Goal: Transaction & Acquisition: Book appointment/travel/reservation

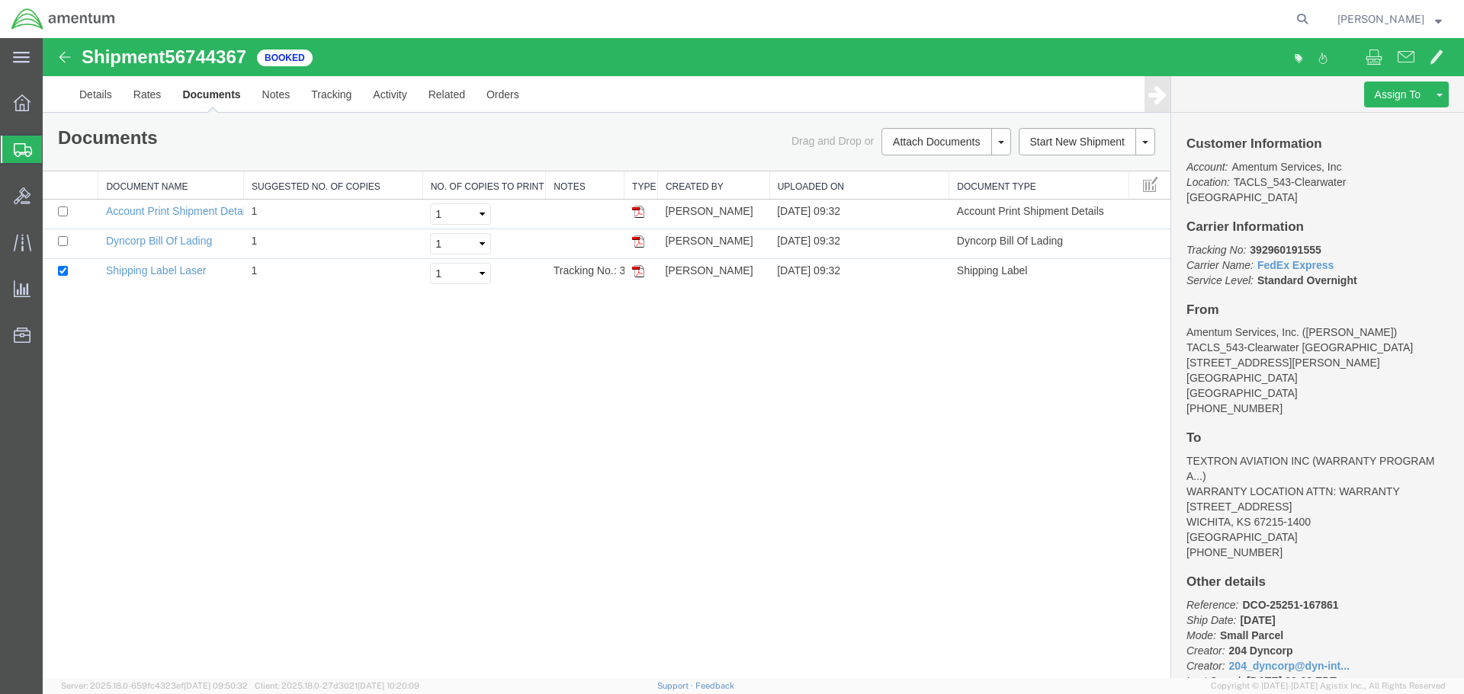
click at [0, 0] on span "Shipment Manager" at bounding box center [0, 0] width 0 height 0
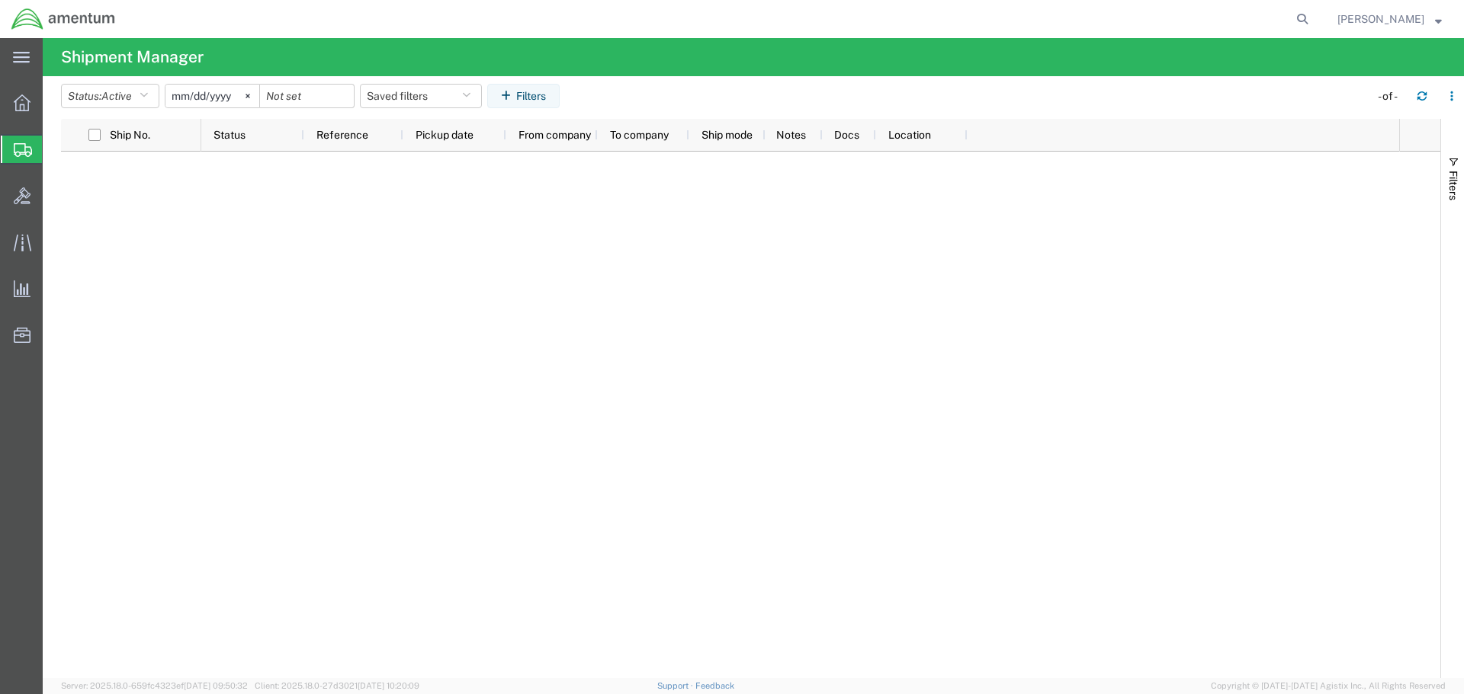
click at [0, 0] on span "Shipment Manager" at bounding box center [0, 0] width 0 height 0
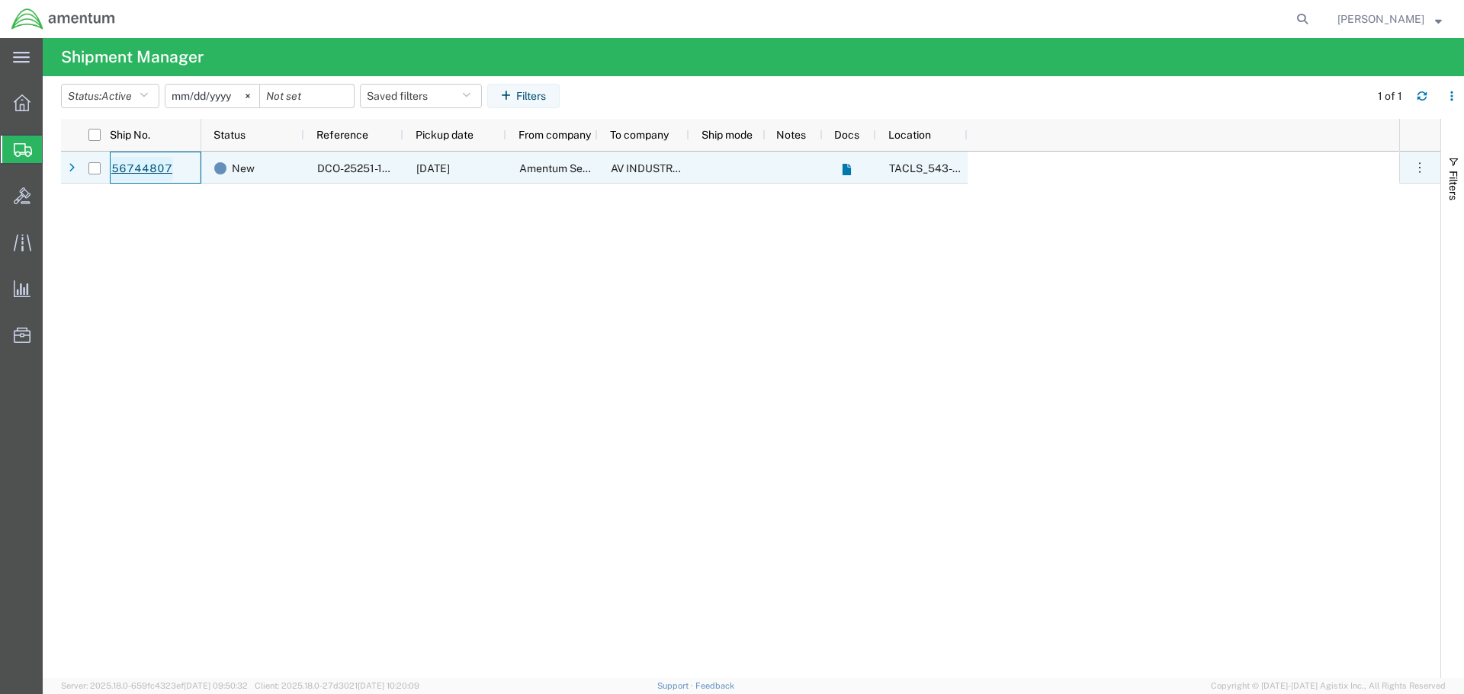
click at [136, 166] on link "56744807" at bounding box center [142, 169] width 63 height 24
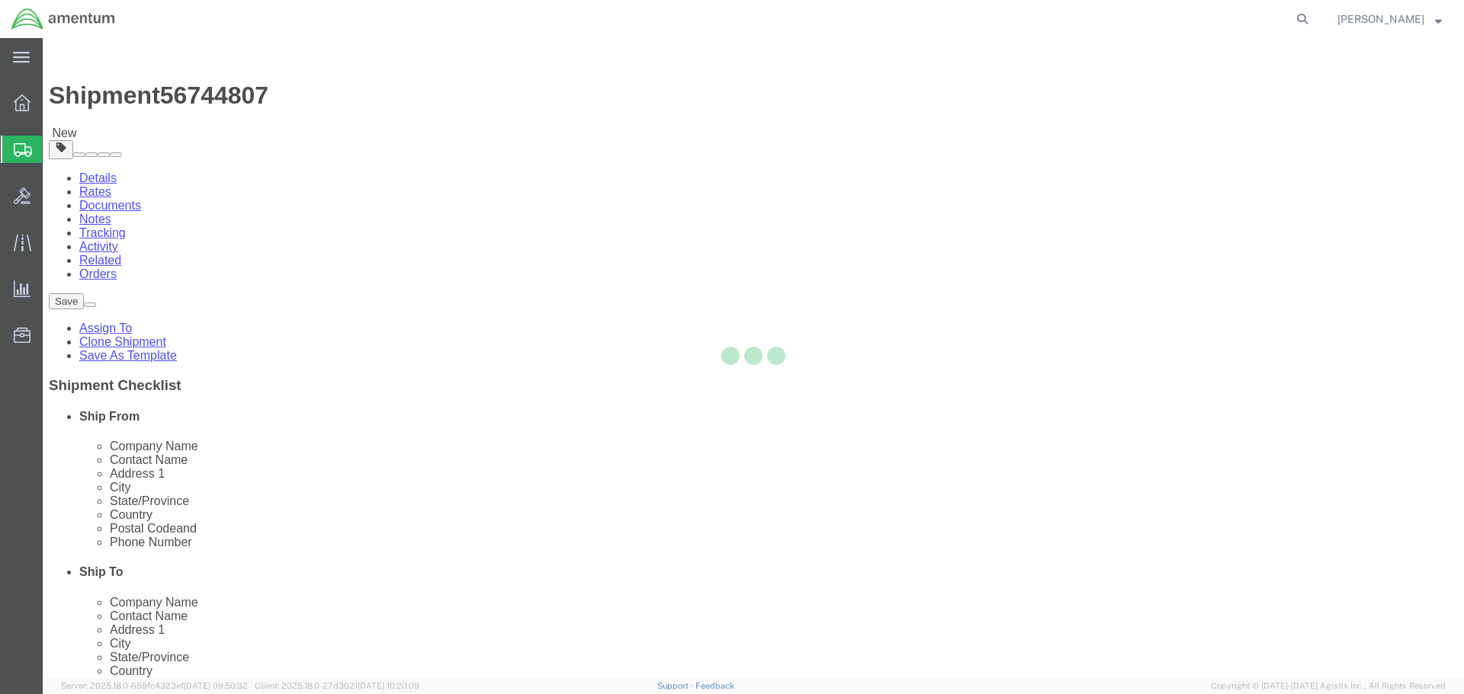
select select "60191"
select select
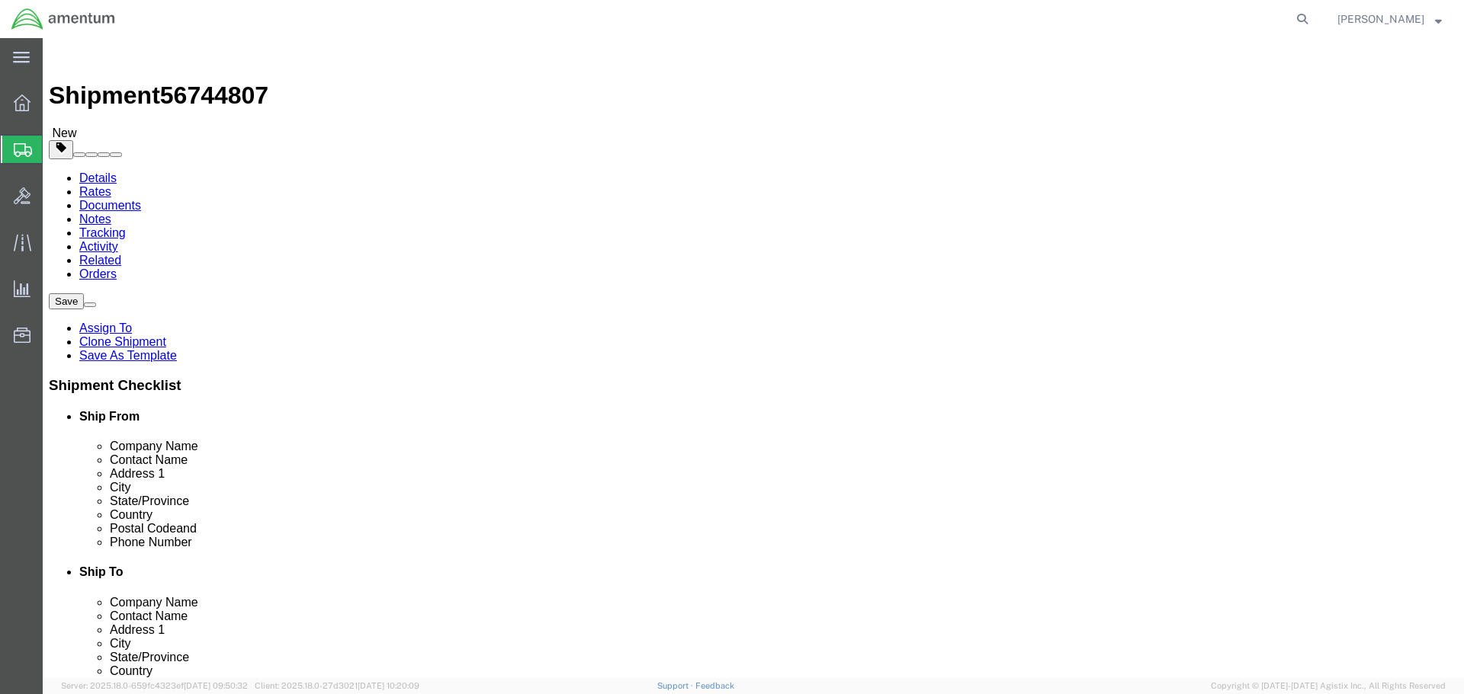
click button "Rate Shipment"
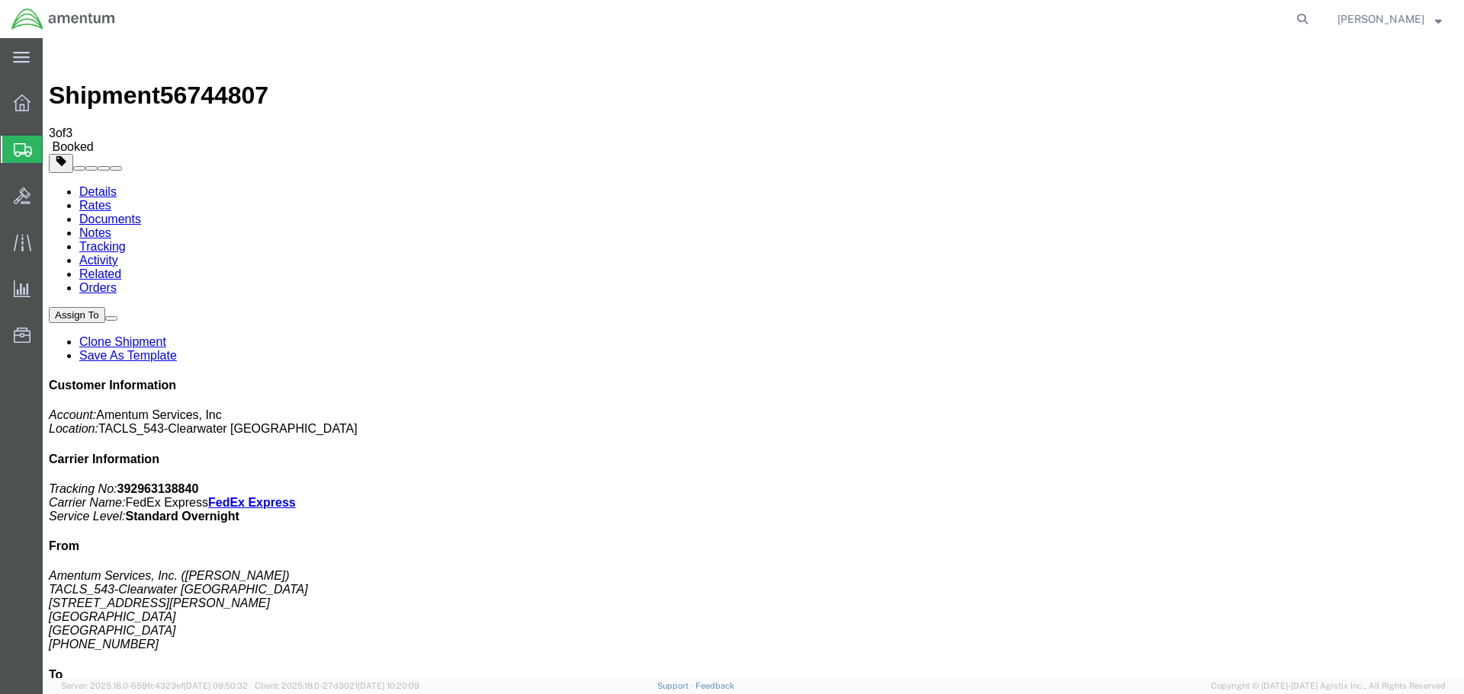
click at [199, 483] on b "392963138840" at bounding box center [158, 489] width 82 height 13
copy b "392963138840"
click at [0, 0] on span "Shipment Manager" at bounding box center [0, 0] width 0 height 0
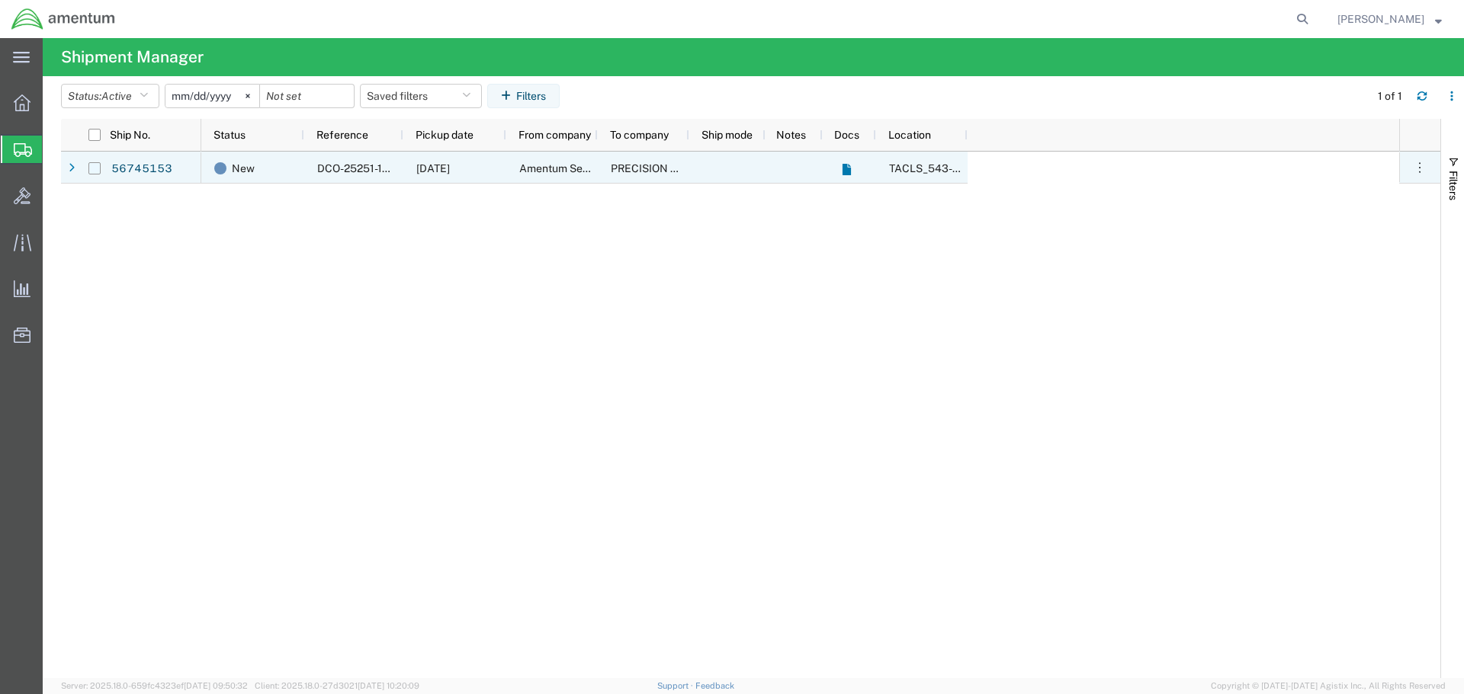
click at [96, 171] on input "Press Space to toggle row selection (unchecked)" at bounding box center [94, 168] width 12 height 12
checkbox input "true"
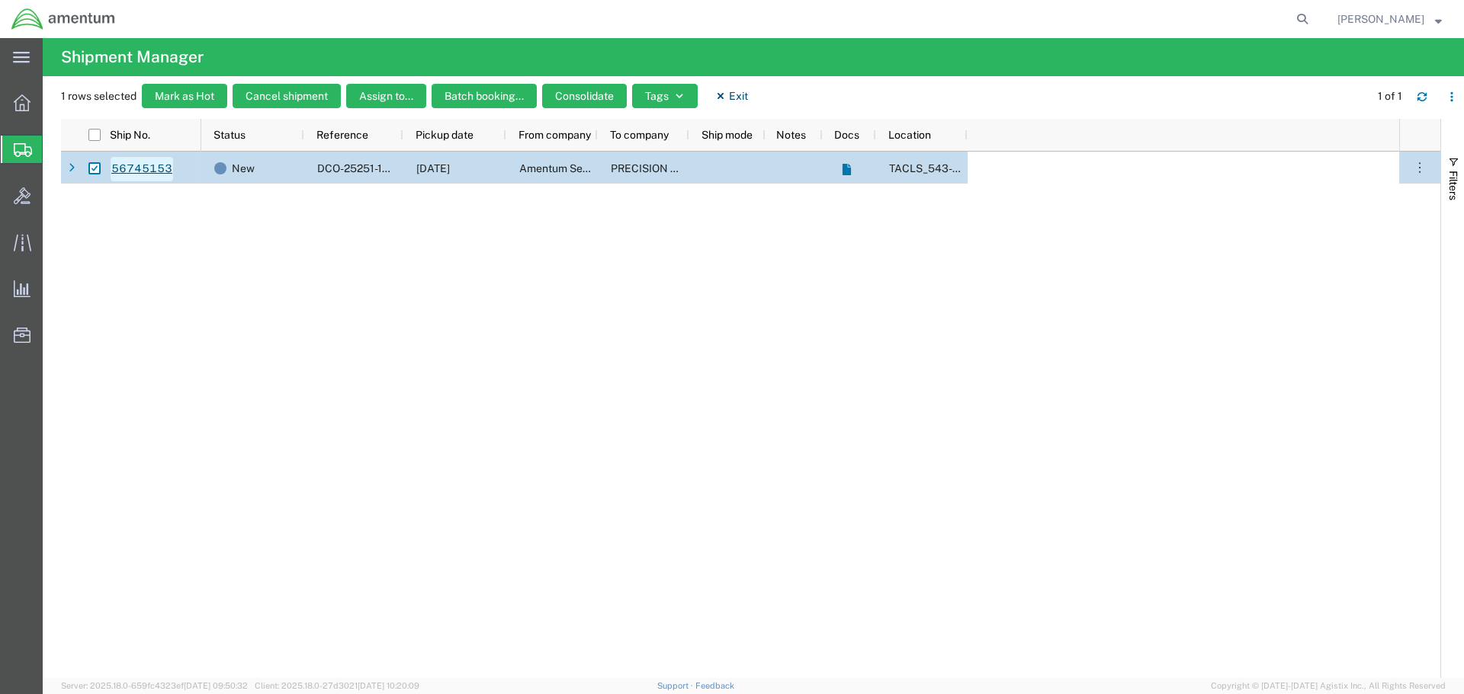
click at [151, 168] on link "56745153" at bounding box center [142, 169] width 63 height 24
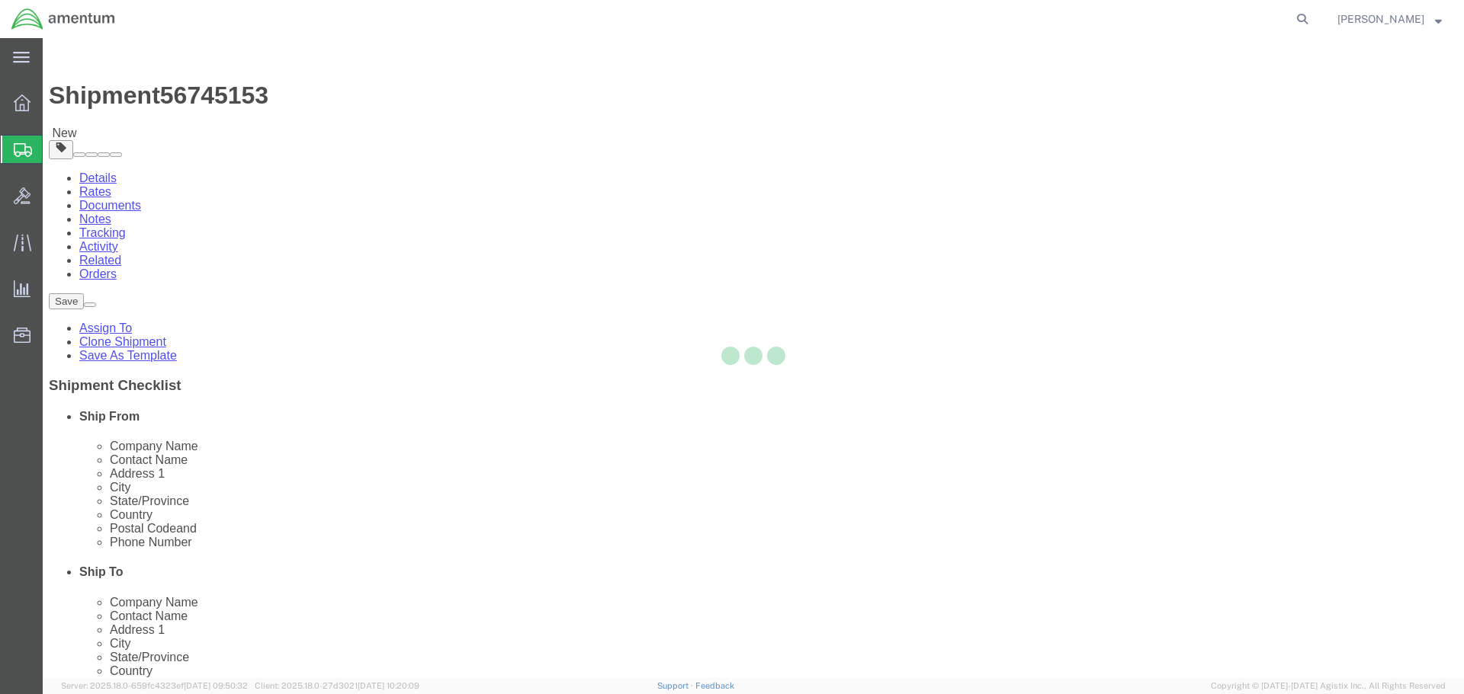
select select "60191"
select select
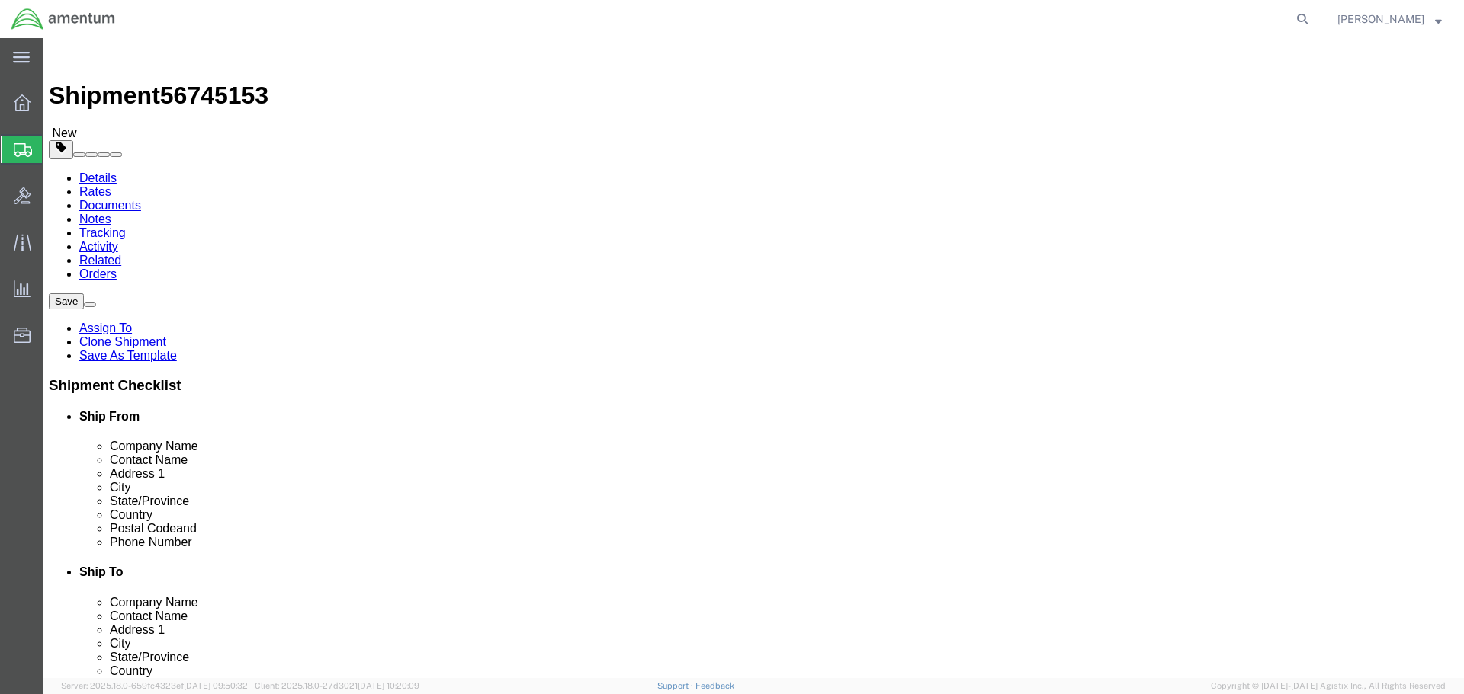
click input "404.767.5800"
type input "[PHONE_NUMBER]"
click button "Rate Shipment"
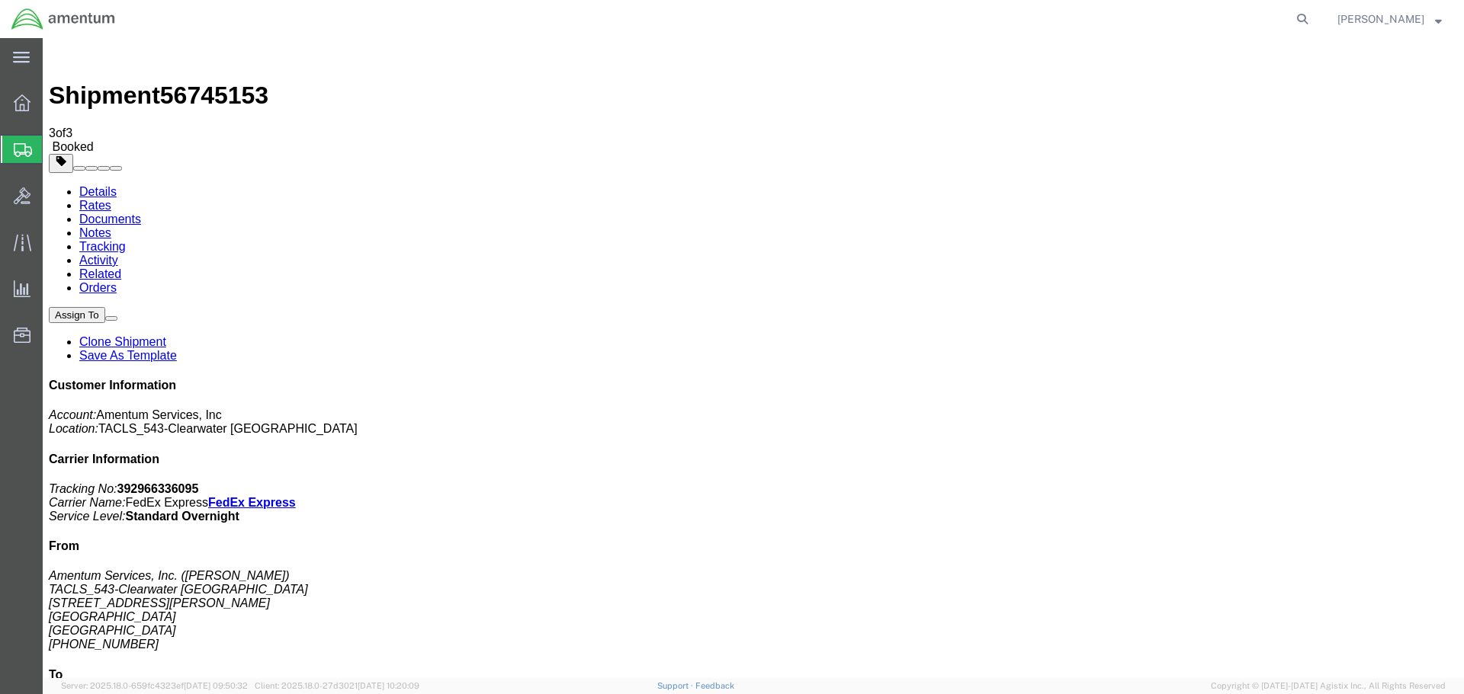
drag, startPoint x: 640, startPoint y: 270, endPoint x: 649, endPoint y: 272, distance: 10.2
click at [199, 483] on b "392966336095" at bounding box center [158, 489] width 82 height 13
copy b "392966336095"
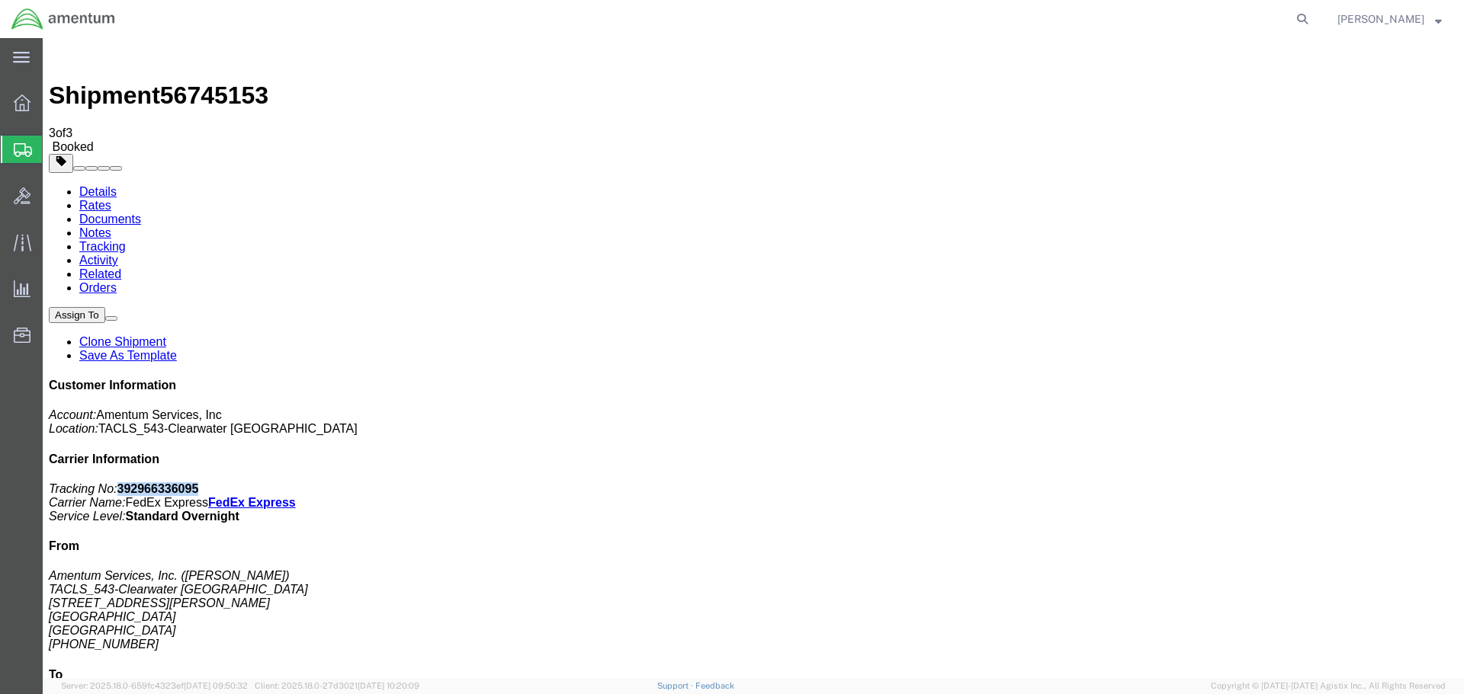
click at [101, 185] on link "Details" at bounding box center [97, 191] width 37 height 13
click link "Schedule pickup request"
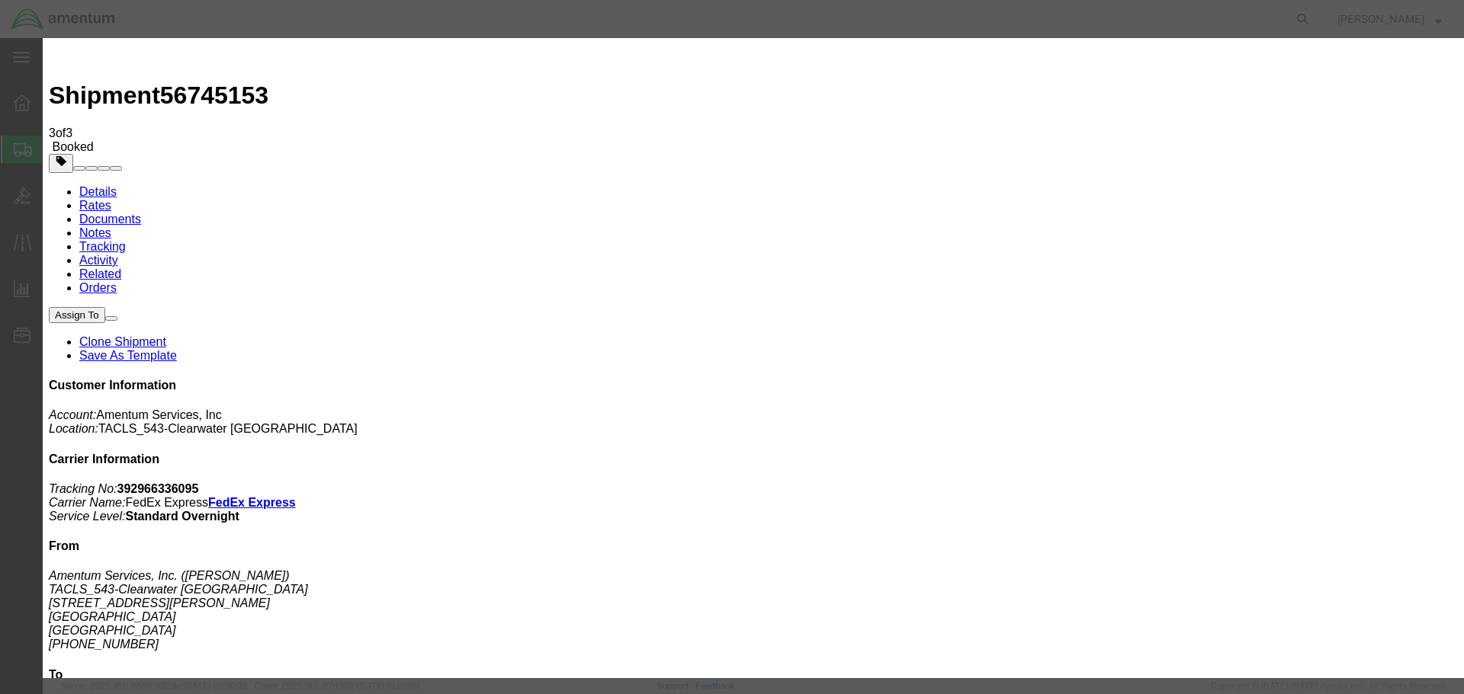
click button "Close"
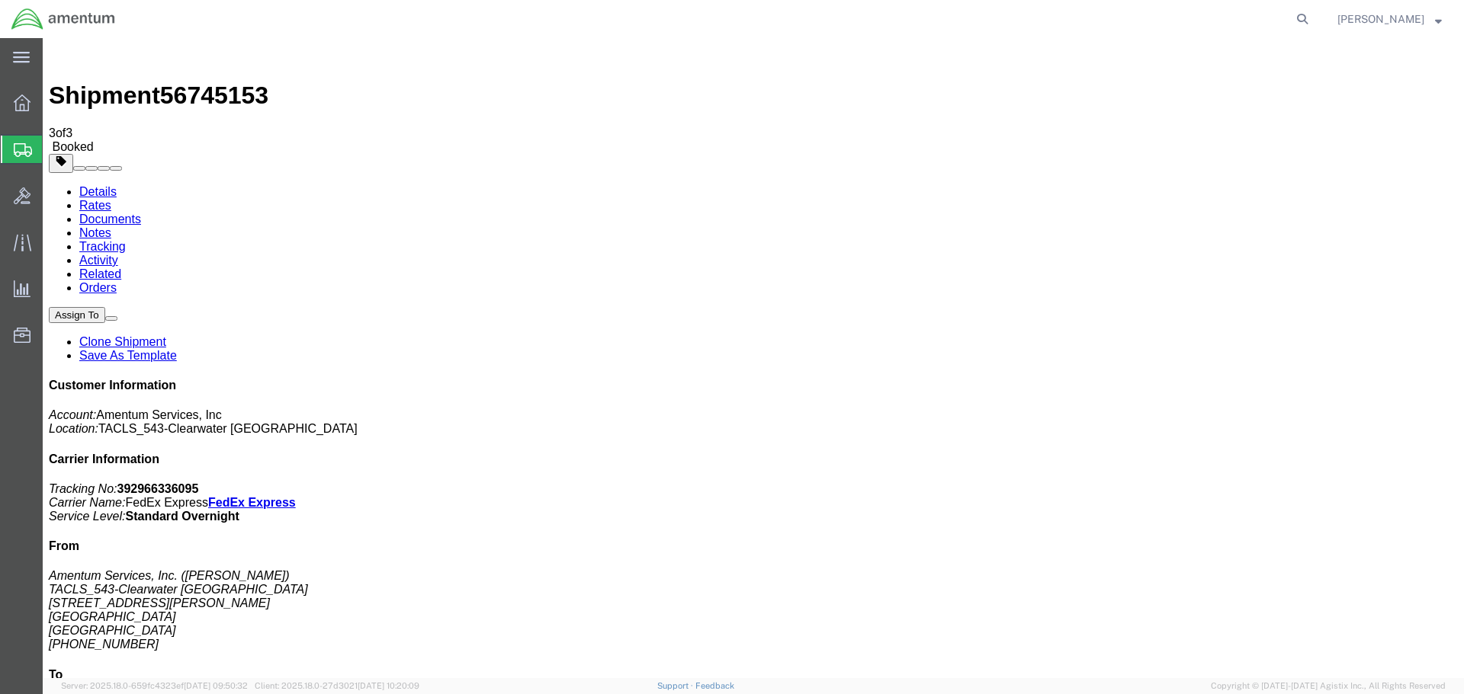
click div "Shipment Detail Ship From Amentum Services, Inc. ([PERSON_NAME]) TACLS_543-Clea…"
